Goal: Navigation & Orientation: Find specific page/section

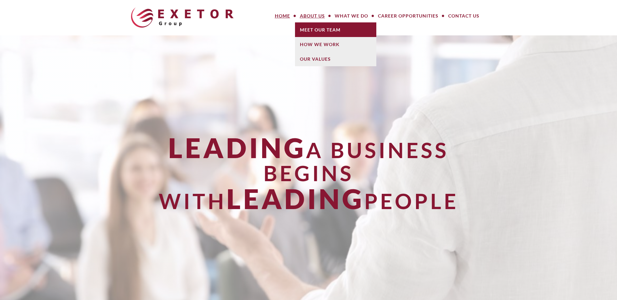
click at [311, 30] on link "Meet Our Team" at bounding box center [335, 29] width 81 height 15
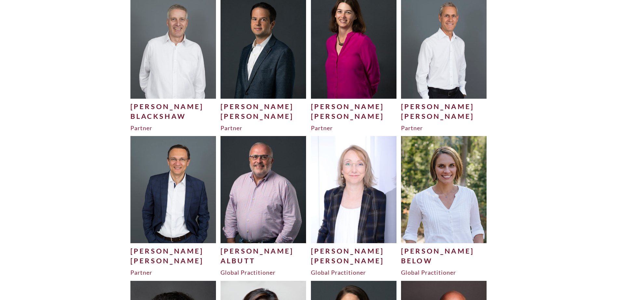
scroll to position [165, 0]
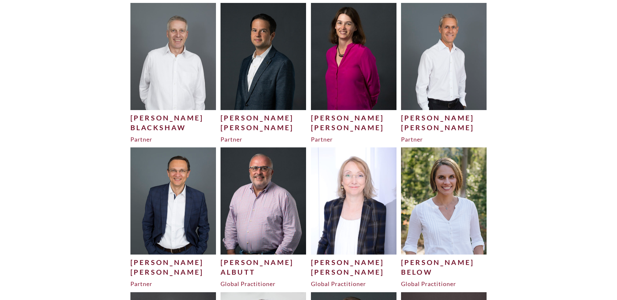
click at [178, 64] on img at bounding box center [173, 56] width 86 height 107
click at [271, 60] on img at bounding box center [263, 56] width 86 height 107
click at [349, 56] on img at bounding box center [354, 56] width 86 height 107
click at [435, 50] on img at bounding box center [444, 56] width 86 height 107
click at [165, 193] on img at bounding box center [173, 201] width 86 height 107
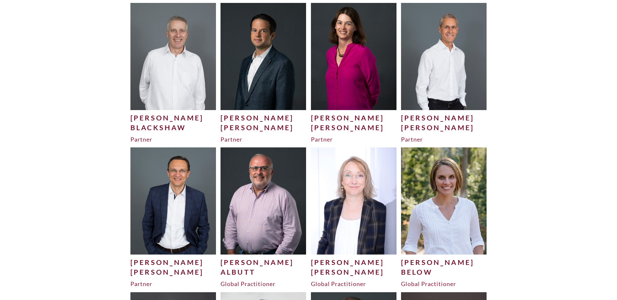
drag, startPoint x: 254, startPoint y: 188, endPoint x: 285, endPoint y: 183, distance: 31.3
click at [254, 188] on img at bounding box center [263, 201] width 86 height 107
click at [328, 179] on img at bounding box center [354, 201] width 86 height 107
click at [433, 178] on img at bounding box center [444, 201] width 86 height 107
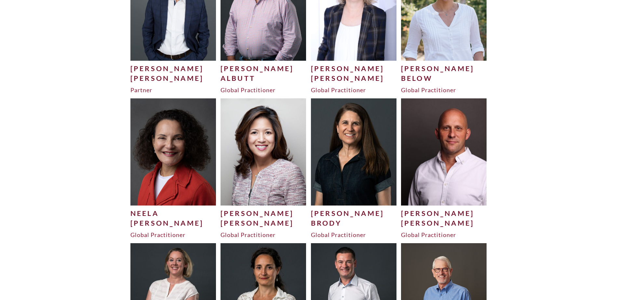
scroll to position [360, 0]
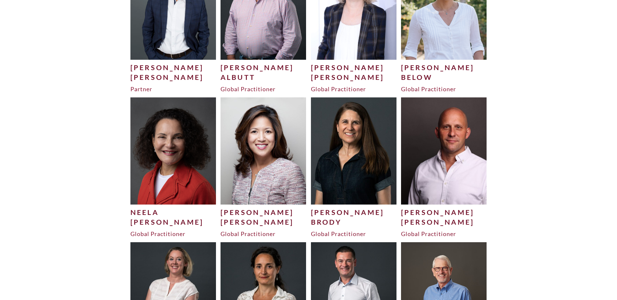
click at [151, 153] on img at bounding box center [173, 151] width 86 height 107
click at [314, 153] on img at bounding box center [354, 151] width 86 height 107
click at [357, 147] on img at bounding box center [354, 151] width 86 height 107
drag, startPoint x: 260, startPoint y: 152, endPoint x: 304, endPoint y: 152, distance: 43.6
click at [260, 152] on img at bounding box center [263, 151] width 86 height 107
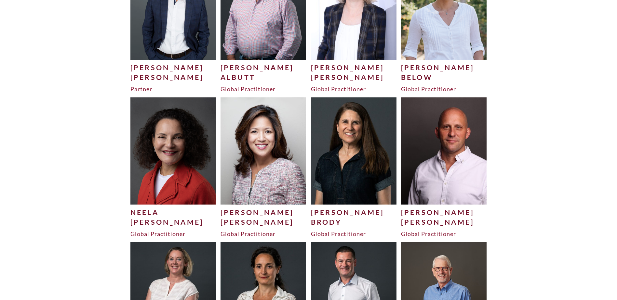
click at [437, 146] on img at bounding box center [444, 151] width 86 height 107
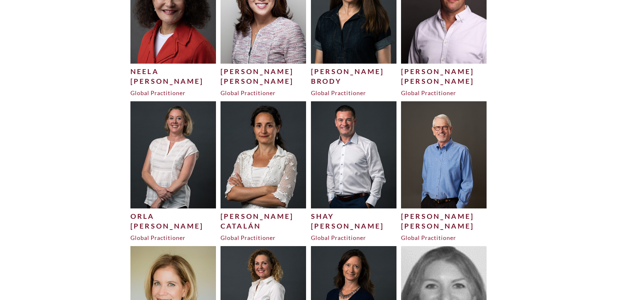
scroll to position [522, 0]
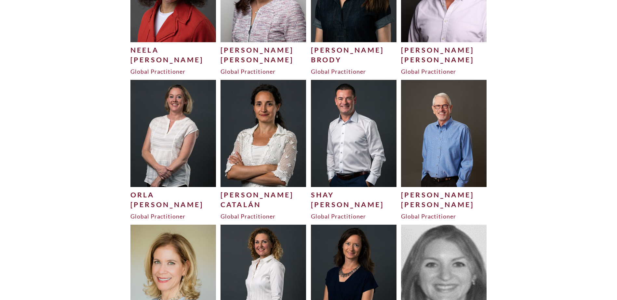
drag, startPoint x: 167, startPoint y: 132, endPoint x: 175, endPoint y: 131, distance: 7.9
click at [167, 132] on img at bounding box center [173, 133] width 86 height 107
click at [242, 126] on img at bounding box center [263, 133] width 86 height 107
drag, startPoint x: 344, startPoint y: 124, endPoint x: 393, endPoint y: 125, distance: 48.8
click at [344, 124] on img at bounding box center [354, 133] width 86 height 107
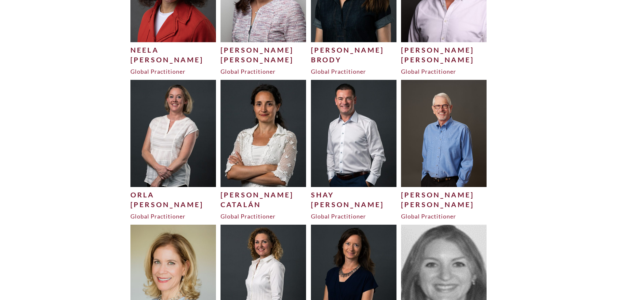
click at [429, 124] on img at bounding box center [444, 133] width 86 height 107
click at [172, 254] on img at bounding box center [173, 278] width 86 height 107
drag, startPoint x: 241, startPoint y: 254, endPoint x: 284, endPoint y: 254, distance: 43.3
click at [242, 254] on img at bounding box center [263, 278] width 86 height 107
click at [334, 254] on img at bounding box center [354, 278] width 86 height 107
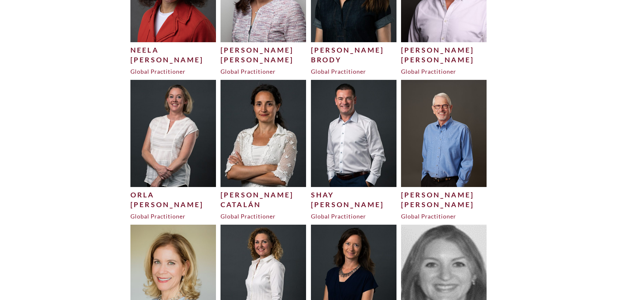
click at [431, 254] on img at bounding box center [444, 278] width 86 height 107
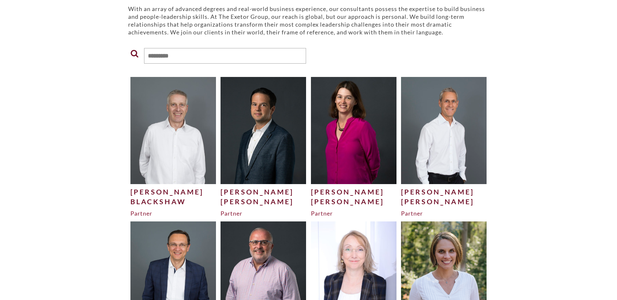
scroll to position [67, 0]
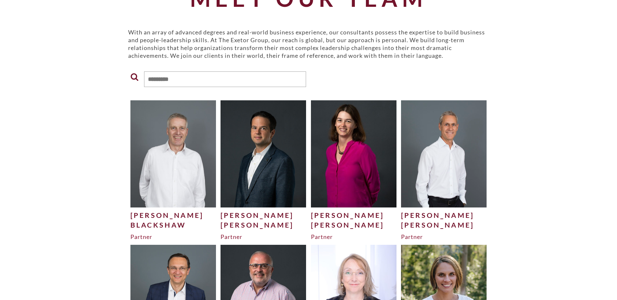
click at [157, 175] on img at bounding box center [173, 153] width 86 height 107
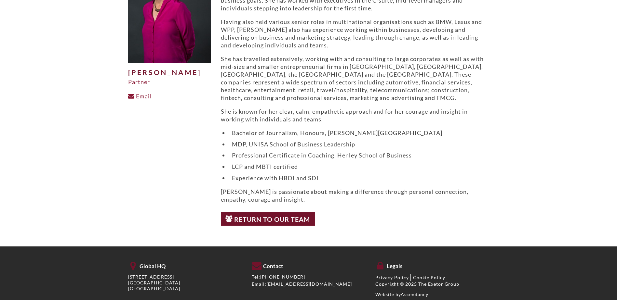
scroll to position [98, 0]
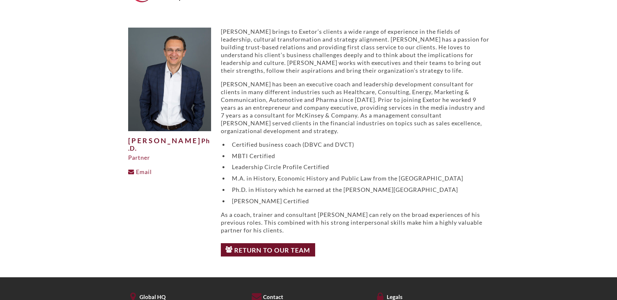
scroll to position [65, 0]
